Goal: Task Accomplishment & Management: Manage account settings

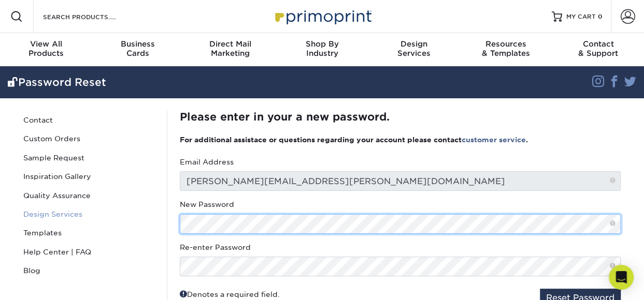
click at [156, 222] on div "Password Reset Contact Custom Orders Sample Request Inspiration Gallery Quality…" at bounding box center [321, 213] width 621 height 230
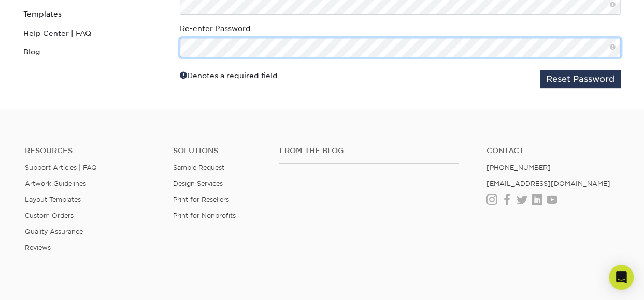
scroll to position [155, 0]
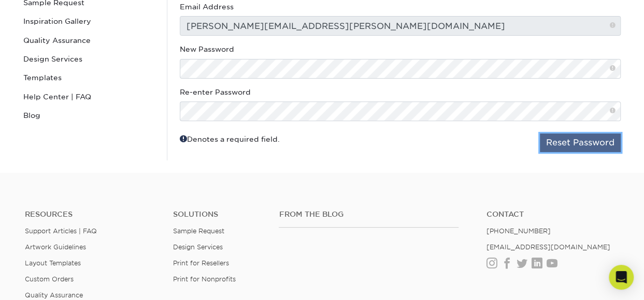
click at [591, 140] on button "Reset Password" at bounding box center [580, 143] width 81 height 19
